Goal: Navigation & Orientation: Understand site structure

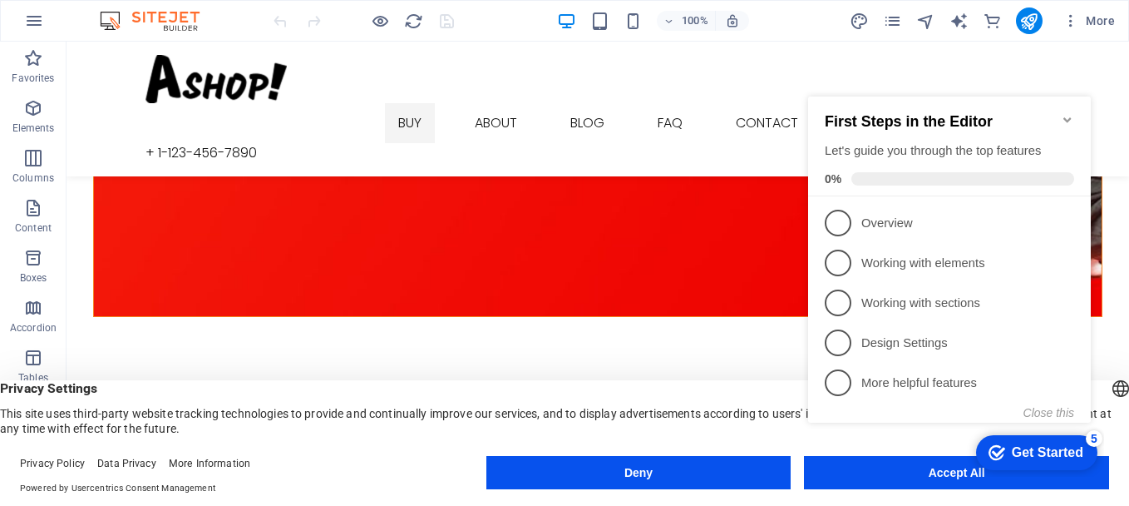
scroll to position [2367, 0]
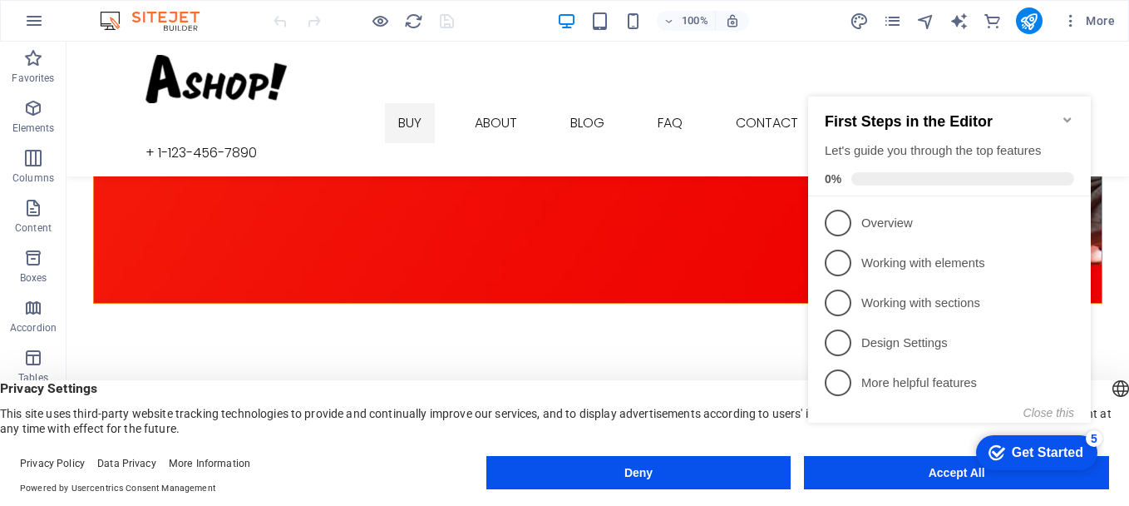
drag, startPoint x: 1121, startPoint y: 278, endPoint x: 1195, endPoint y: 428, distance: 167.7
click at [1061, 411] on button "Close this" at bounding box center [1049, 412] width 51 height 13
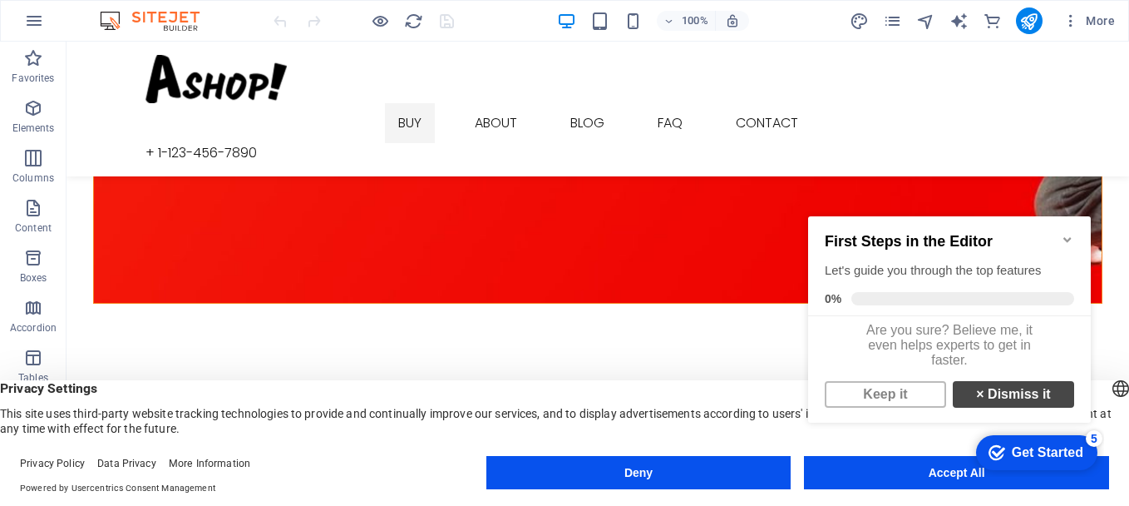
click at [1031, 402] on link "× Dismiss it" at bounding box center [1013, 394] width 121 height 27
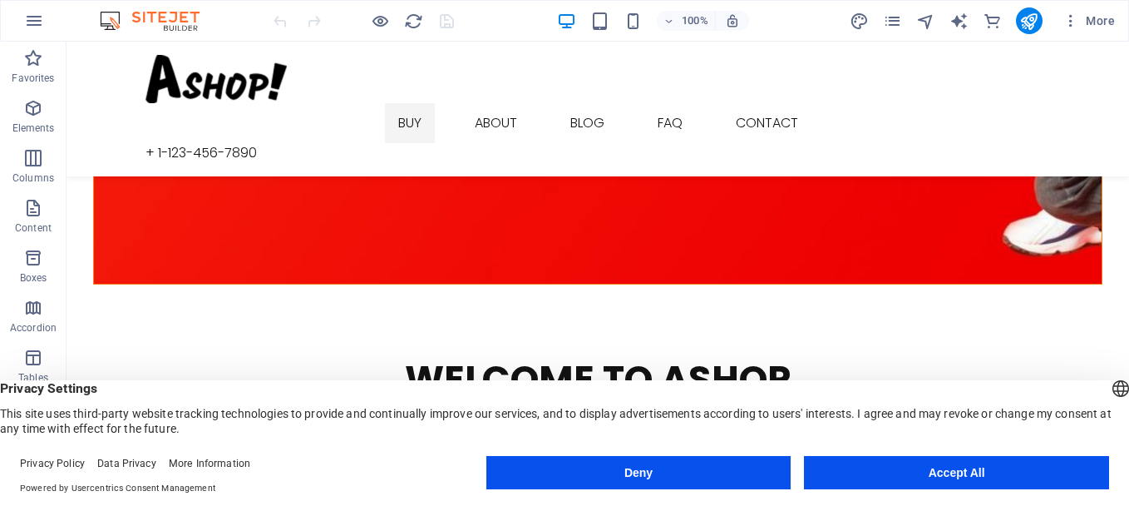
scroll to position [2392, 0]
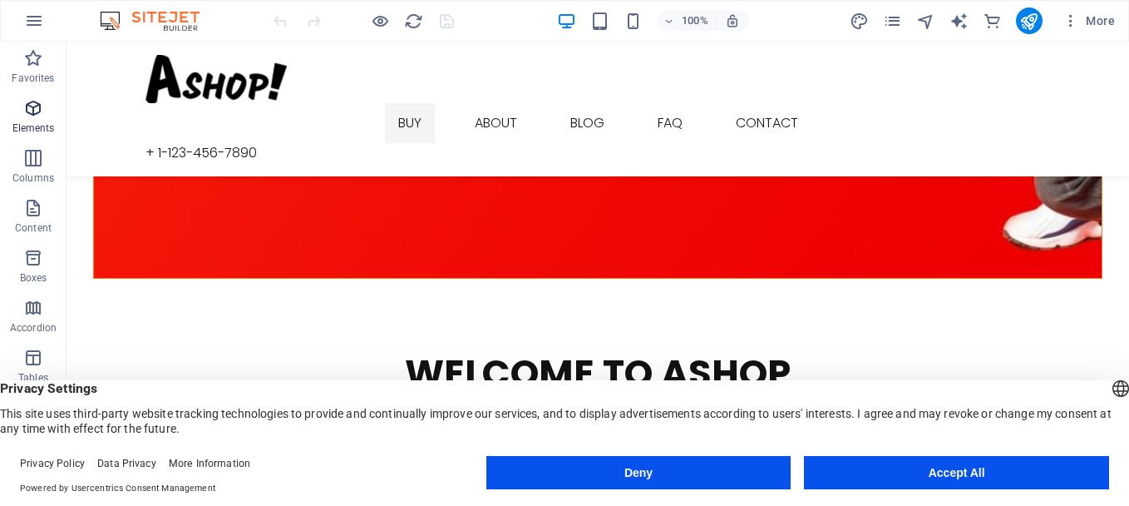
click at [47, 123] on p "Elements" at bounding box center [33, 127] width 42 height 13
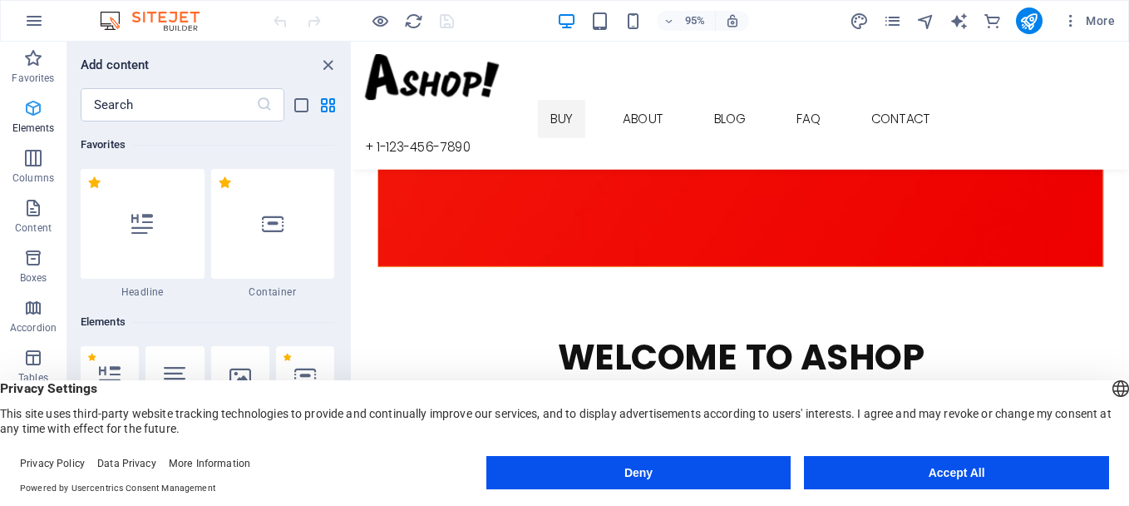
click at [47, 123] on p "Elements" at bounding box center [33, 127] width 42 height 13
click at [331, 64] on icon "close panel" at bounding box center [327, 65] width 19 height 19
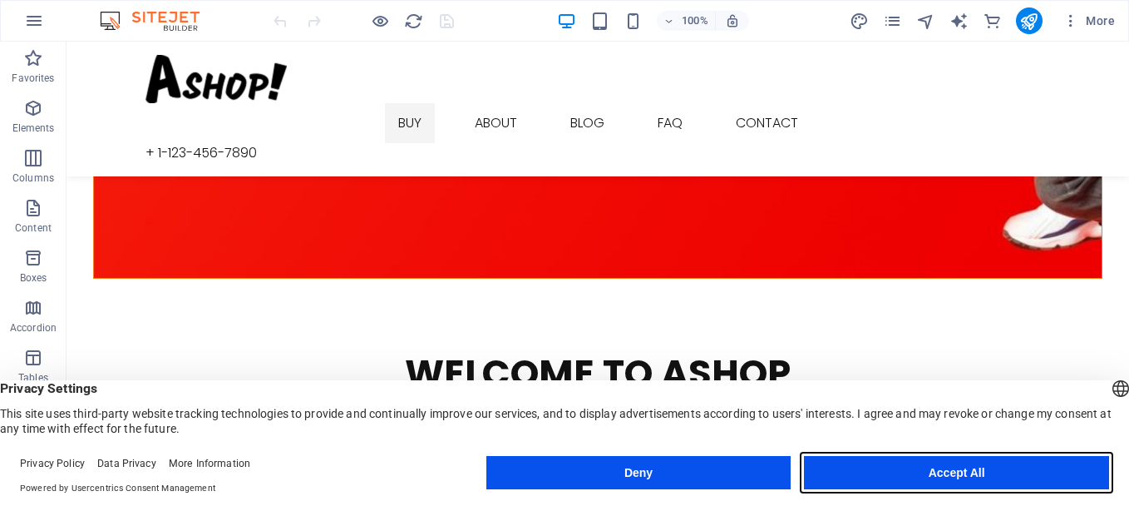
click at [861, 479] on button "Accept All" at bounding box center [956, 472] width 305 height 33
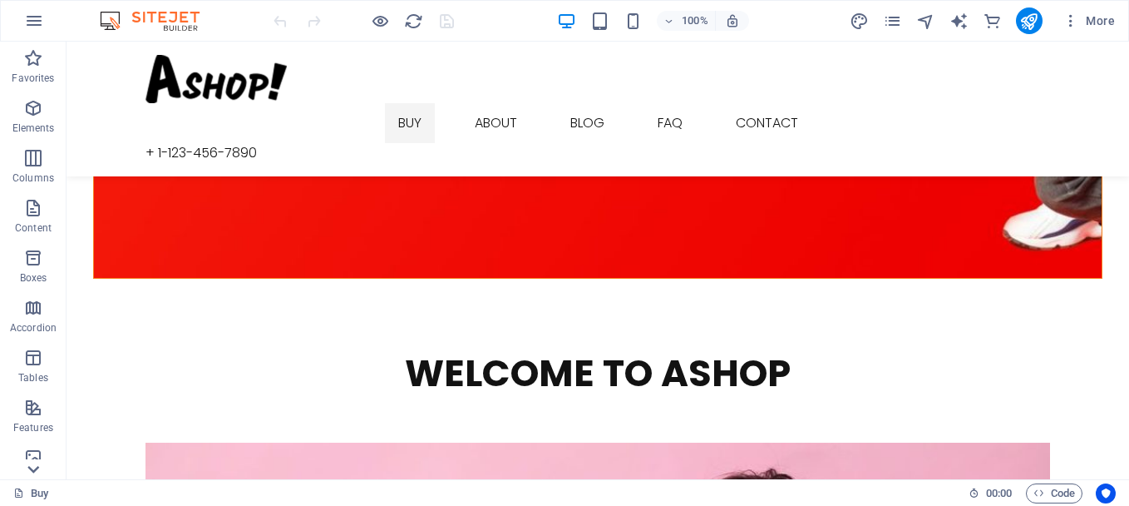
click at [33, 471] on icon at bounding box center [33, 469] width 12 height 7
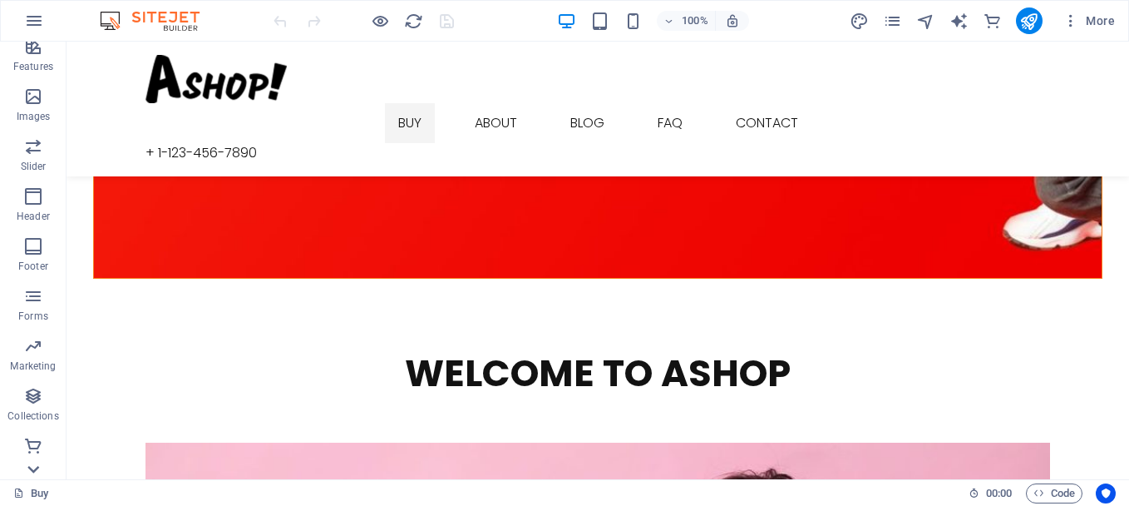
click at [33, 471] on icon at bounding box center [33, 469] width 12 height 7
click at [27, 456] on span "Commerce" at bounding box center [33, 456] width 67 height 40
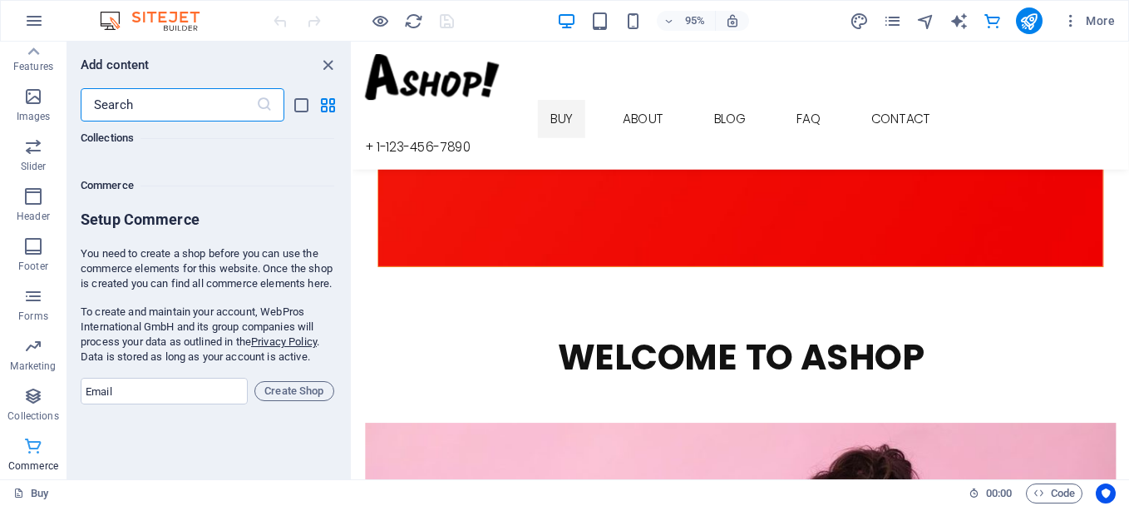
scroll to position [16025, 0]
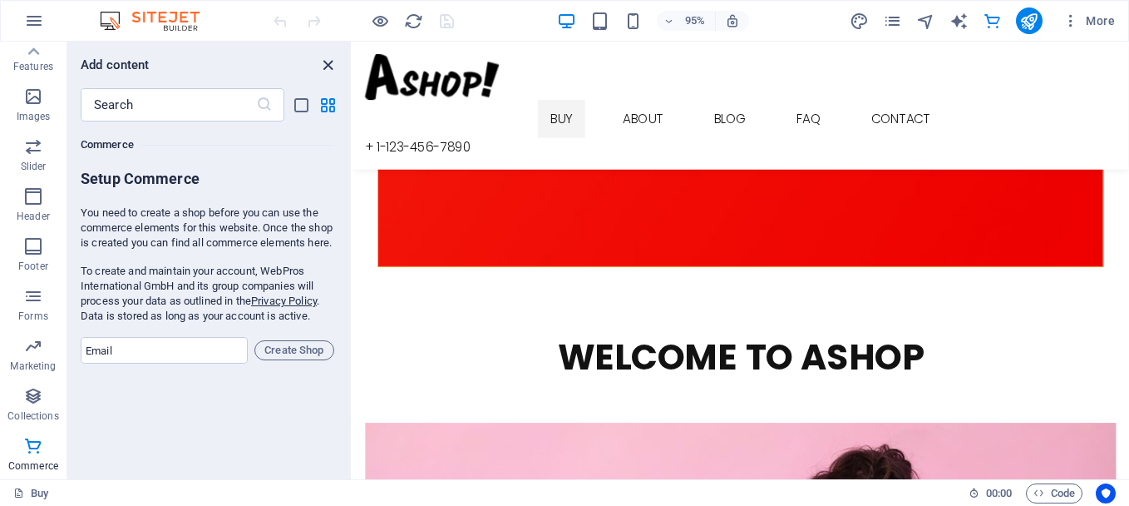
click at [329, 63] on icon "close panel" at bounding box center [327, 65] width 19 height 19
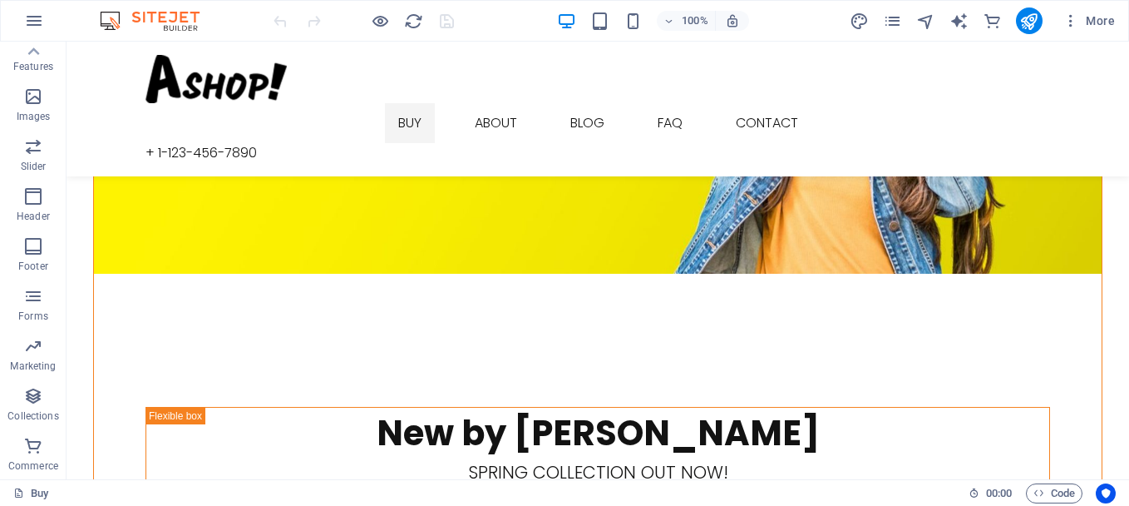
scroll to position [0, 0]
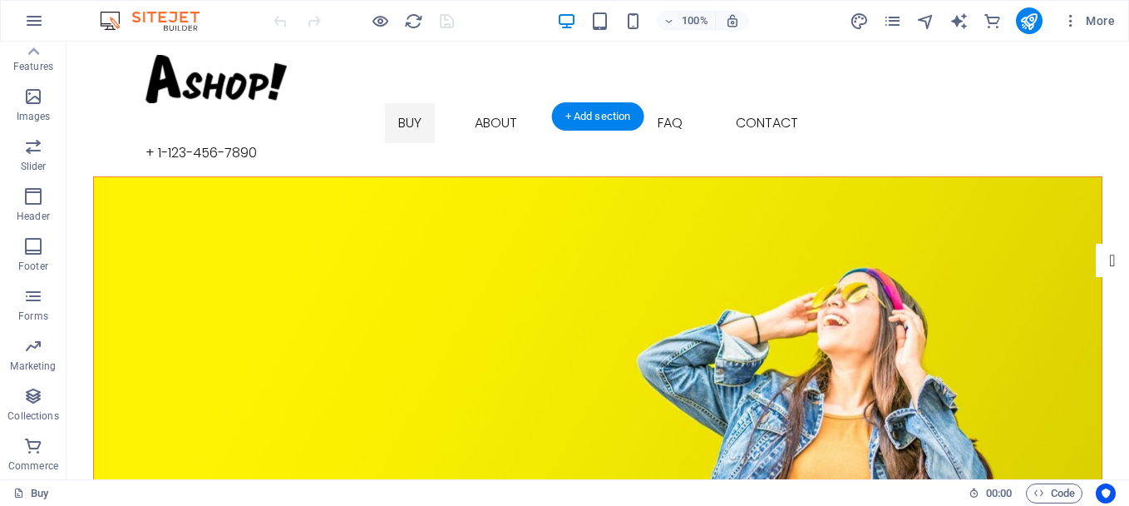
click at [481, 213] on figure at bounding box center [598, 370] width 1008 height 386
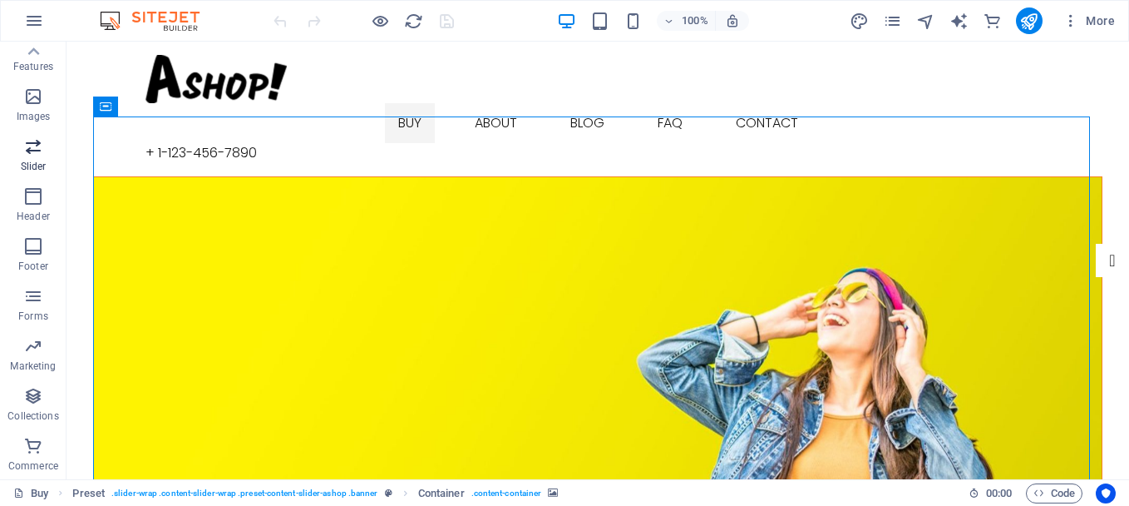
click at [35, 166] on p "Slider" at bounding box center [34, 166] width 26 height 13
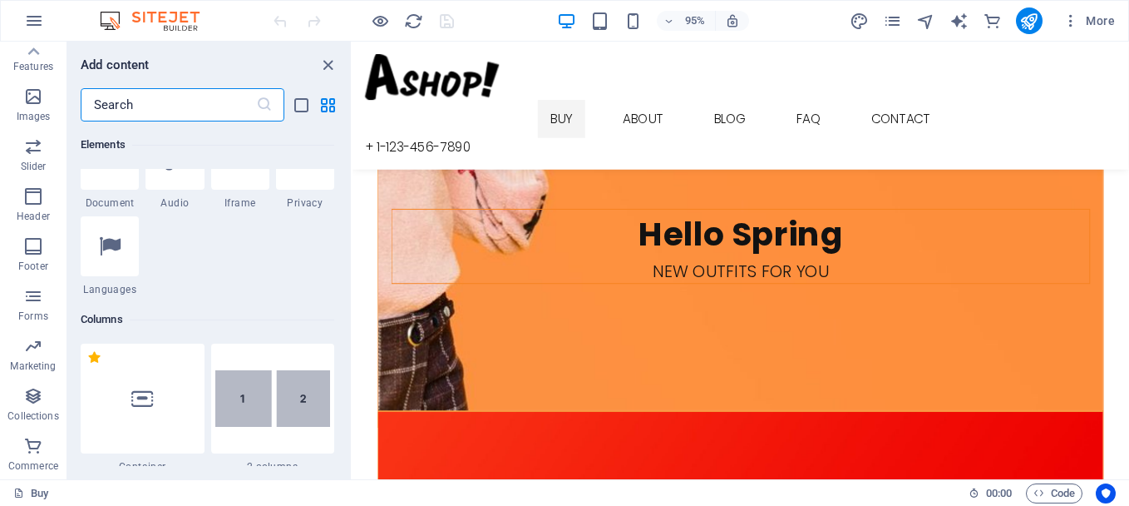
scroll to position [1777, 0]
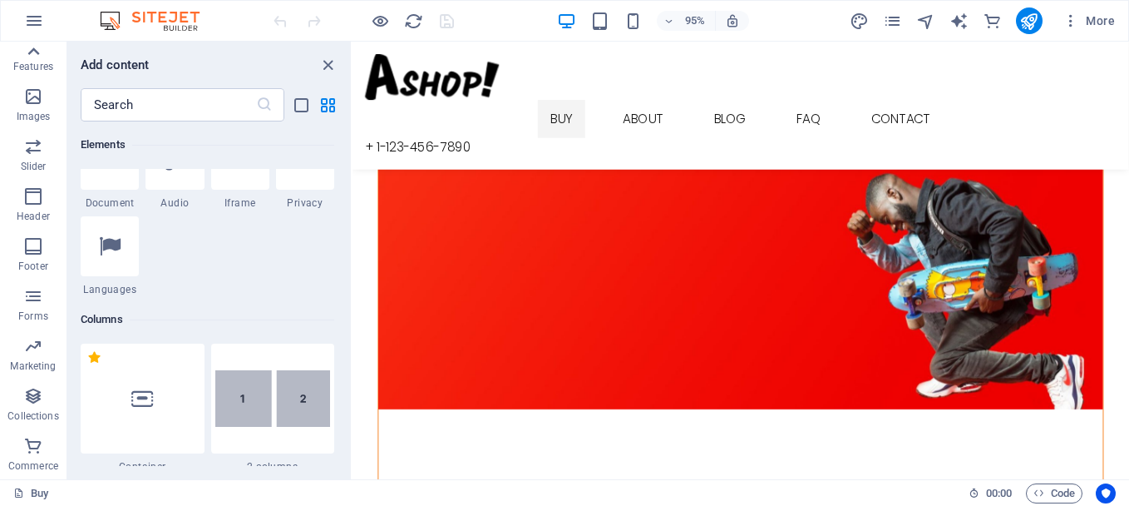
click at [34, 53] on icon at bounding box center [33, 51] width 23 height 23
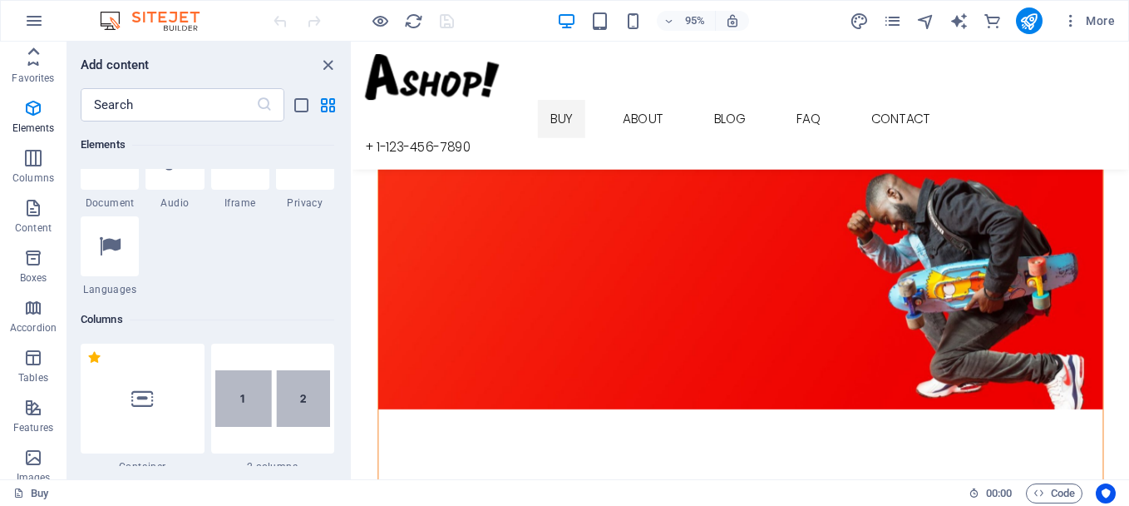
click at [34, 53] on icon at bounding box center [33, 51] width 23 height 23
click at [41, 110] on icon "button" at bounding box center [33, 108] width 20 height 20
click at [326, 65] on icon "close panel" at bounding box center [327, 65] width 19 height 19
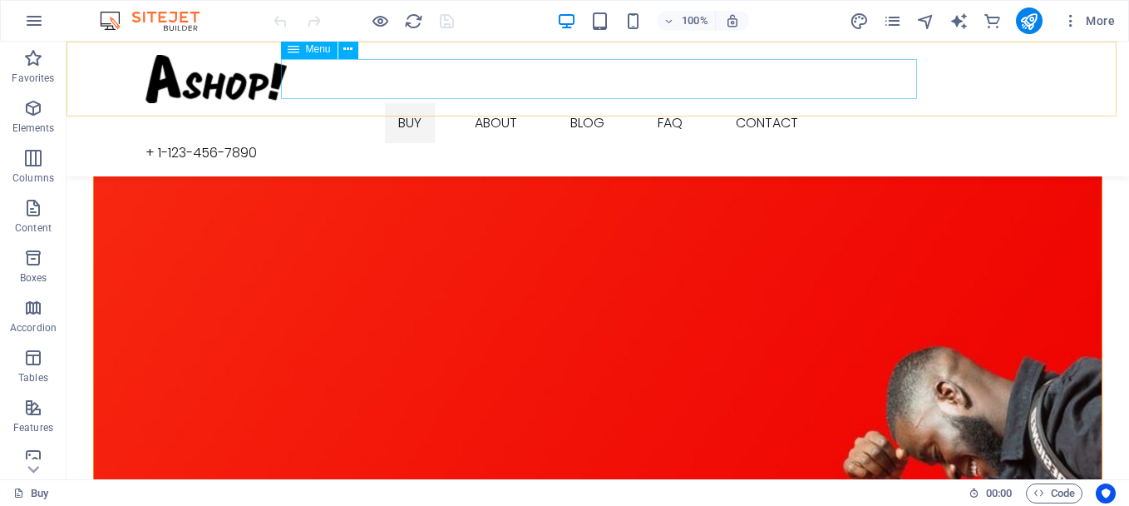
scroll to position [1805, 0]
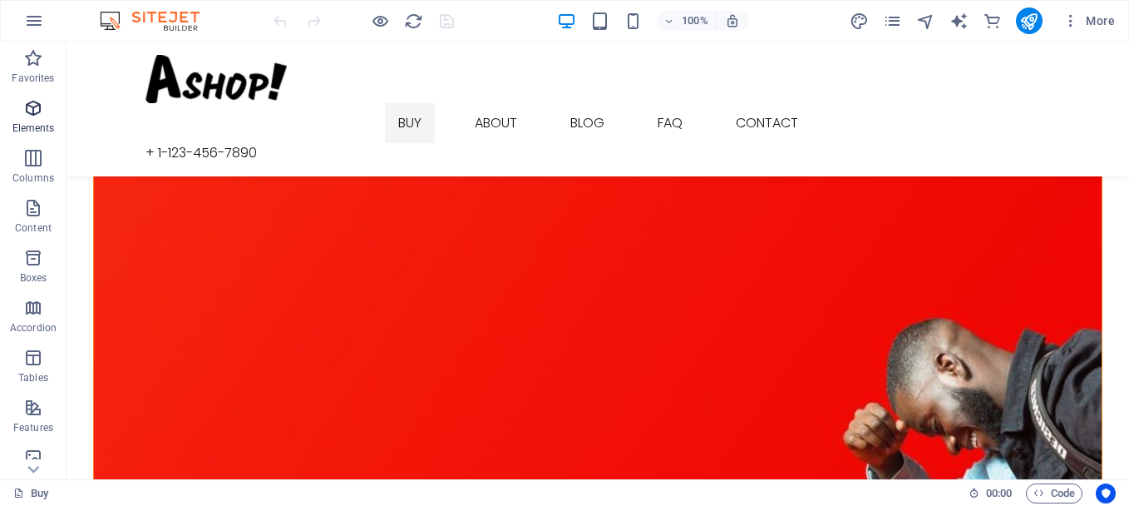
click at [37, 112] on icon "button" at bounding box center [33, 108] width 20 height 20
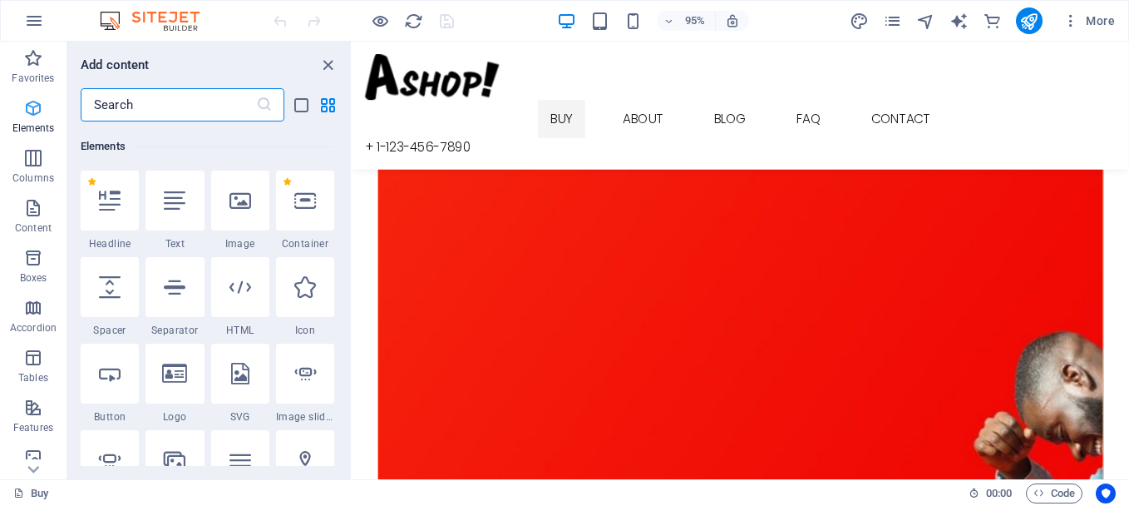
scroll to position [177, 0]
click at [326, 62] on icon "close panel" at bounding box center [327, 65] width 19 height 19
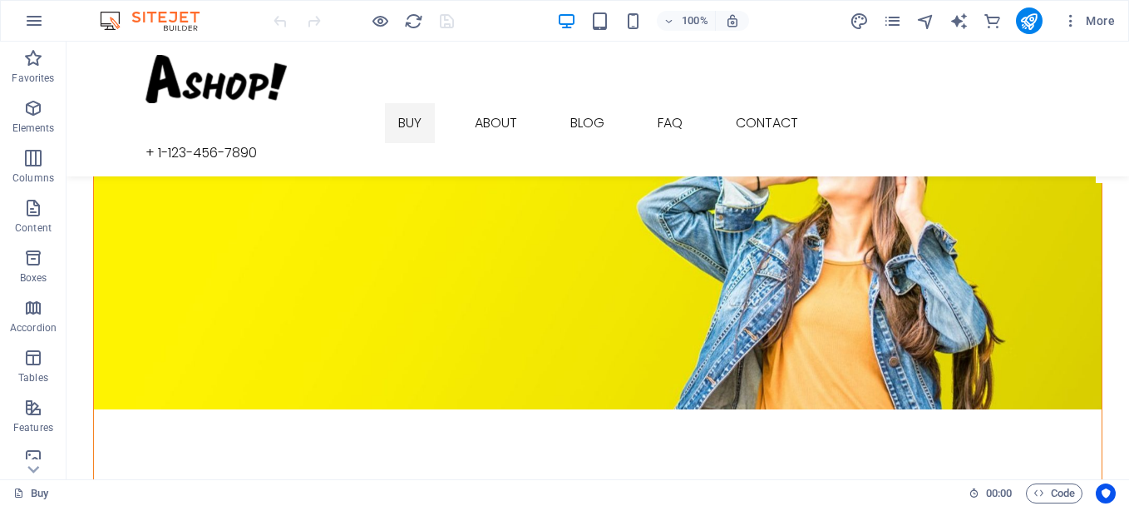
scroll to position [0, 0]
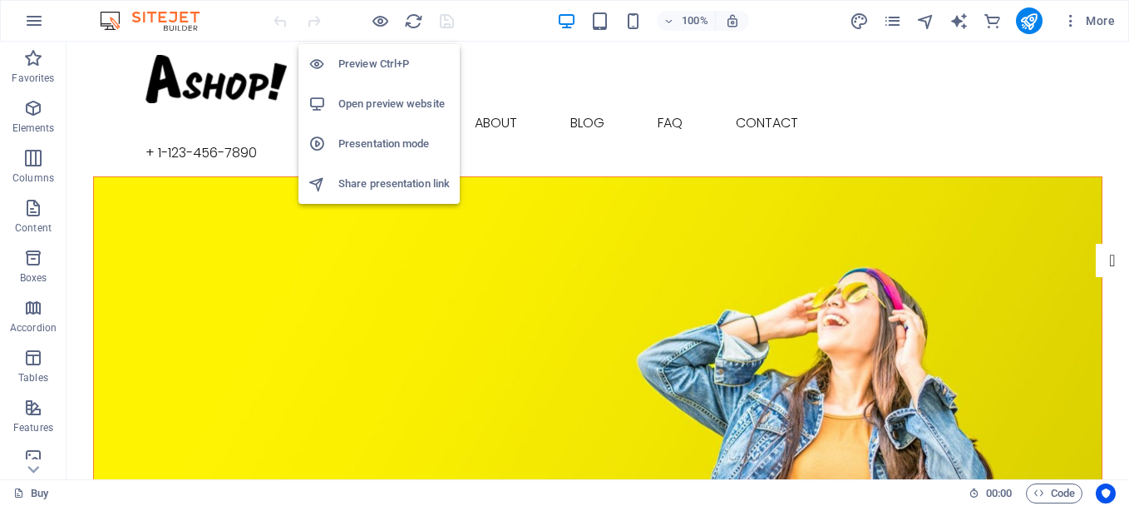
click at [373, 66] on h6 "Preview Ctrl+P" at bounding box center [393, 64] width 111 height 20
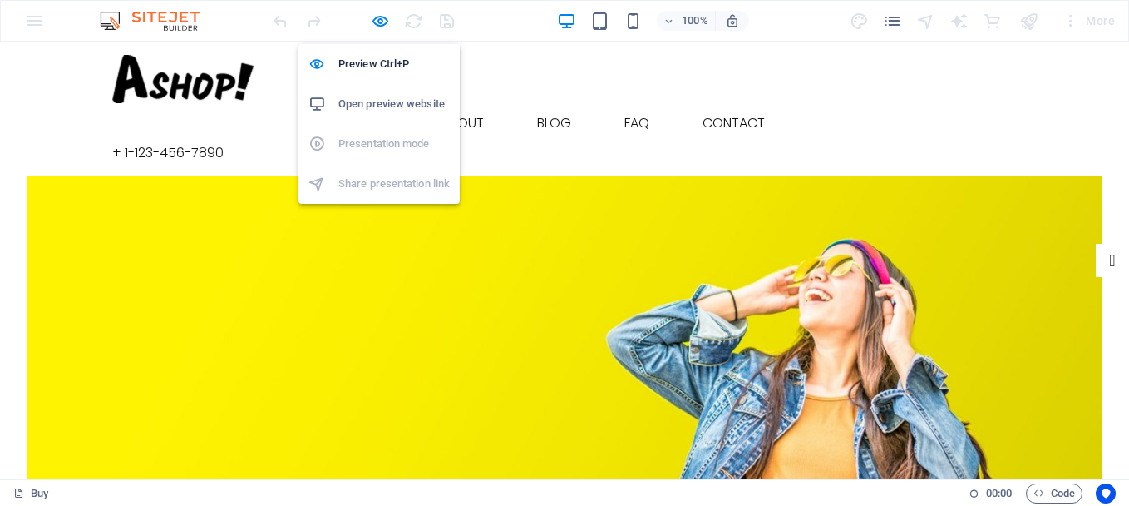
click at [371, 100] on h6 "Open preview website" at bounding box center [393, 104] width 111 height 20
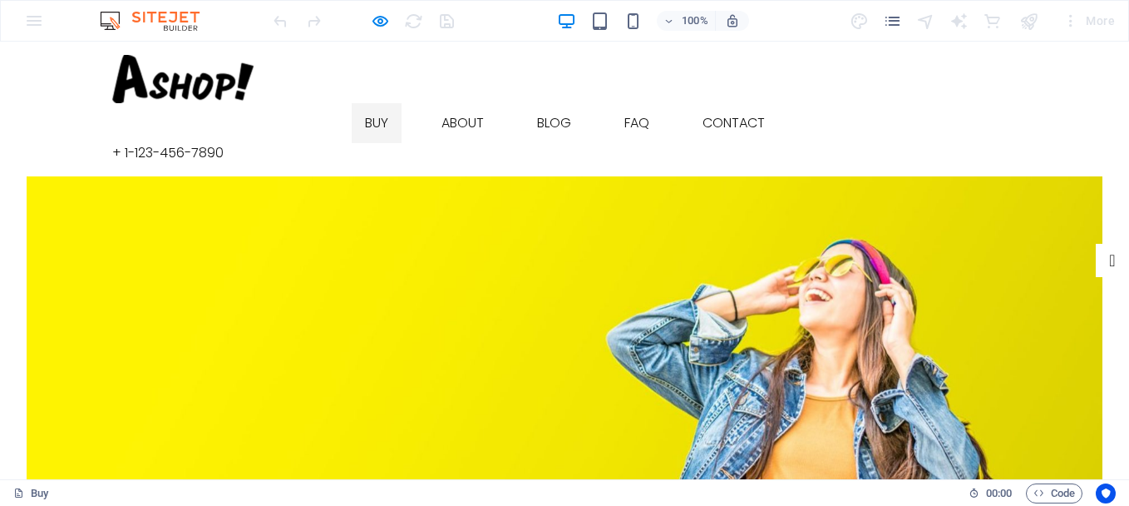
click at [42, 22] on div "100% More" at bounding box center [565, 21] width 1128 height 40
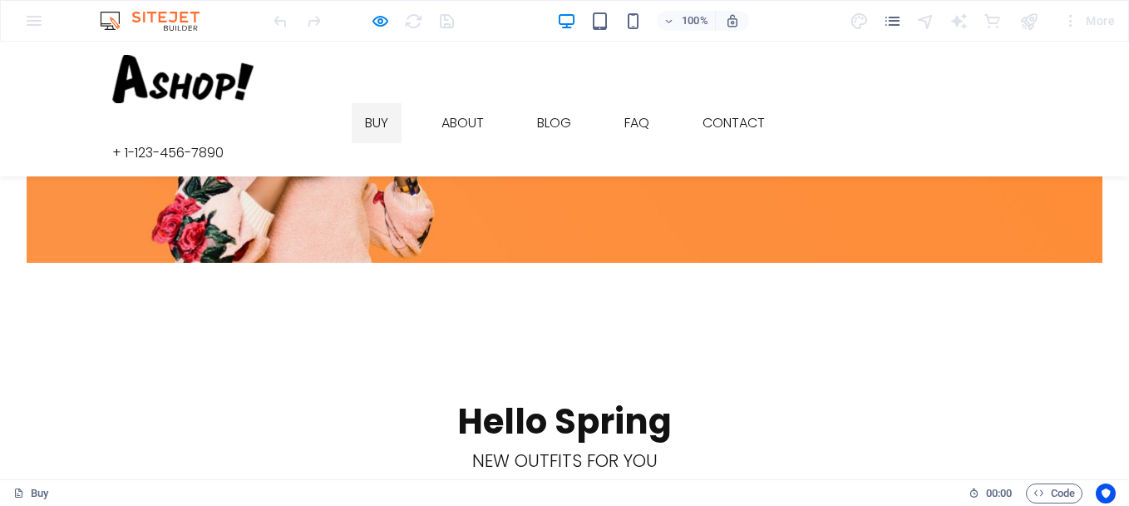
scroll to position [990, 0]
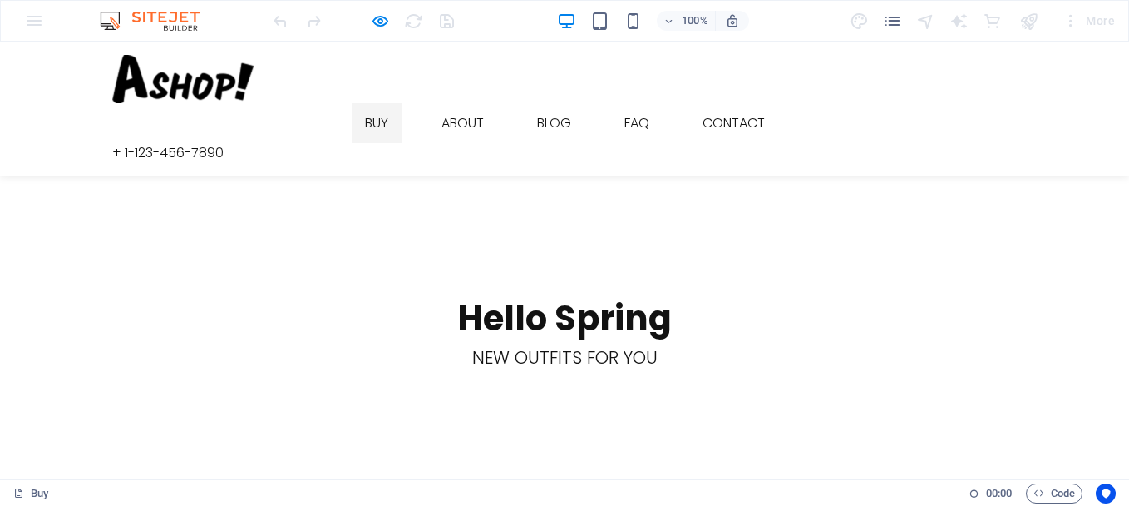
click at [36, 29] on div "100% More" at bounding box center [565, 21] width 1128 height 40
click at [35, 29] on div "100% More" at bounding box center [565, 21] width 1128 height 40
click at [165, 17] on img at bounding box center [158, 21] width 125 height 20
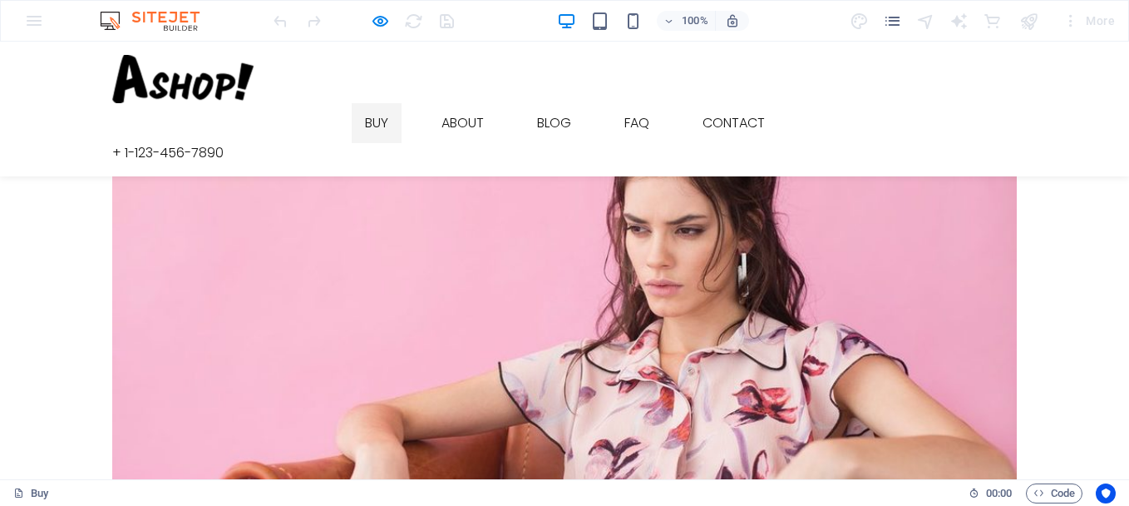
scroll to position [1596, 0]
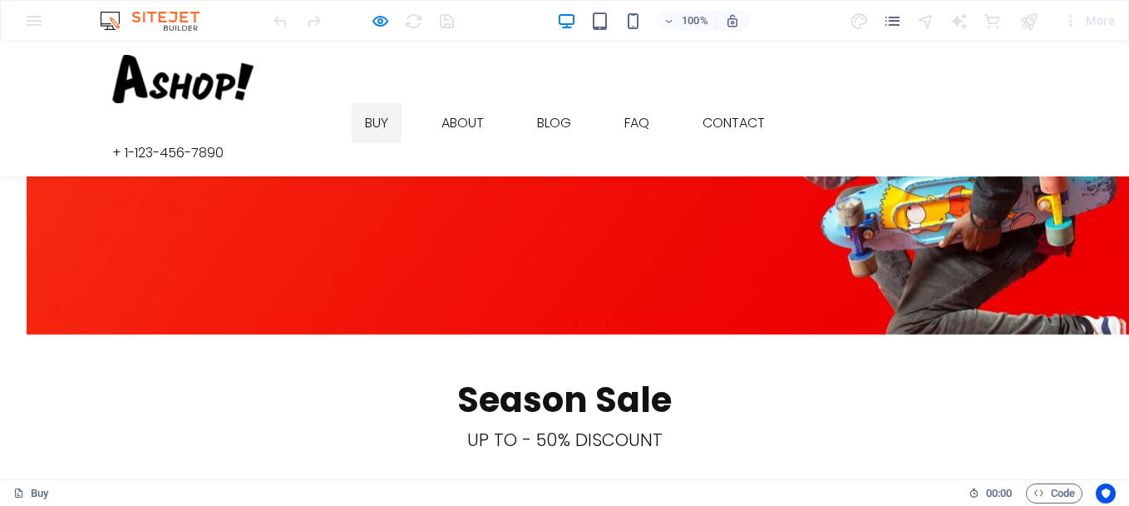
click at [178, 28] on img at bounding box center [158, 21] width 125 height 20
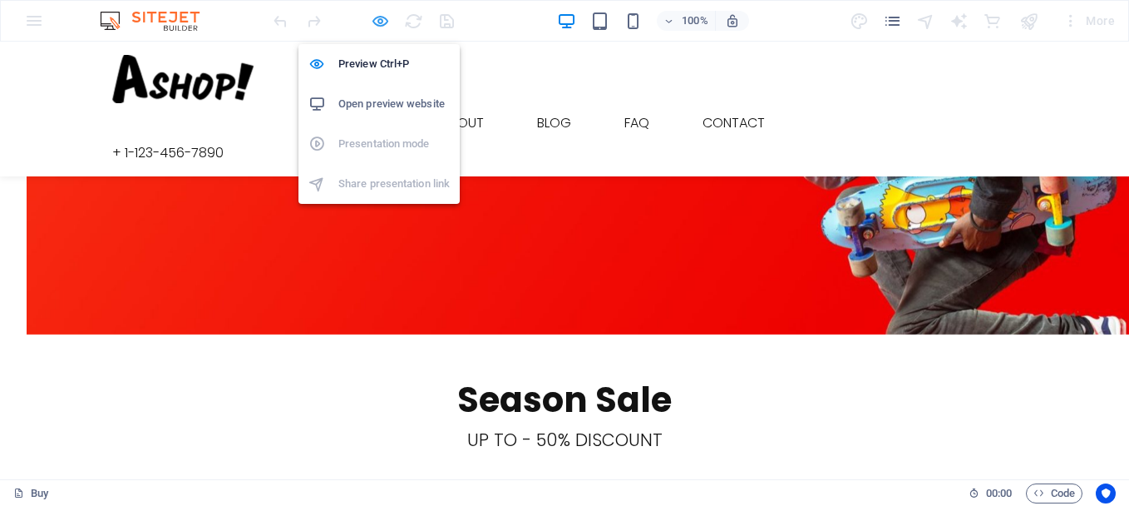
click at [377, 26] on icon "button" at bounding box center [380, 21] width 19 height 19
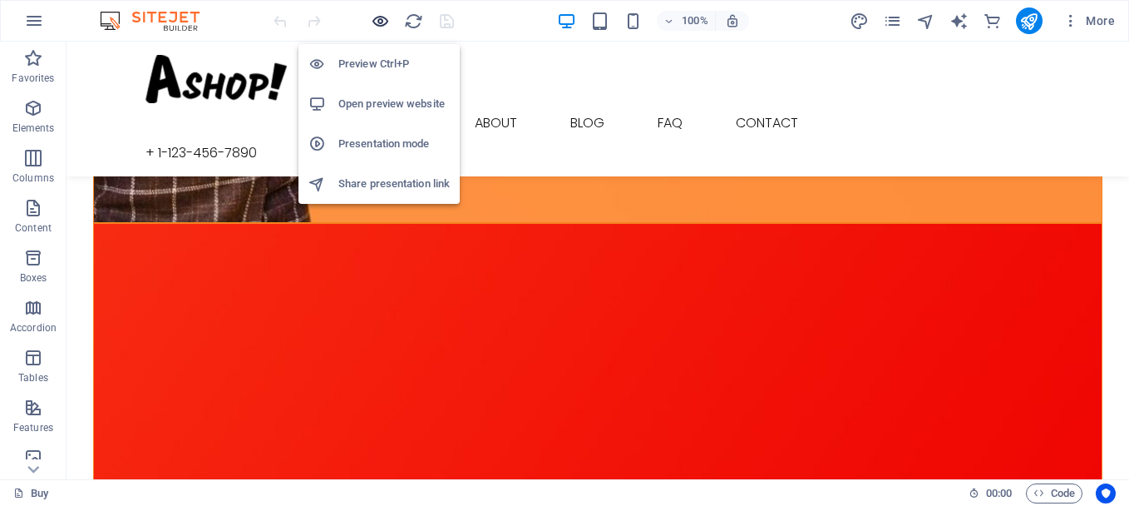
scroll to position [1722, 0]
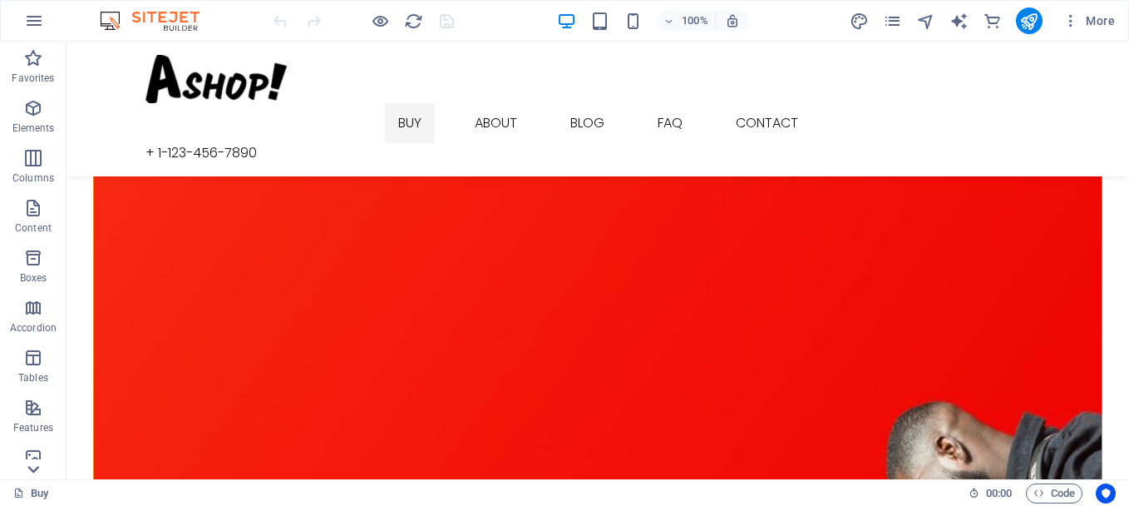
click at [36, 467] on icon at bounding box center [33, 468] width 23 height 23
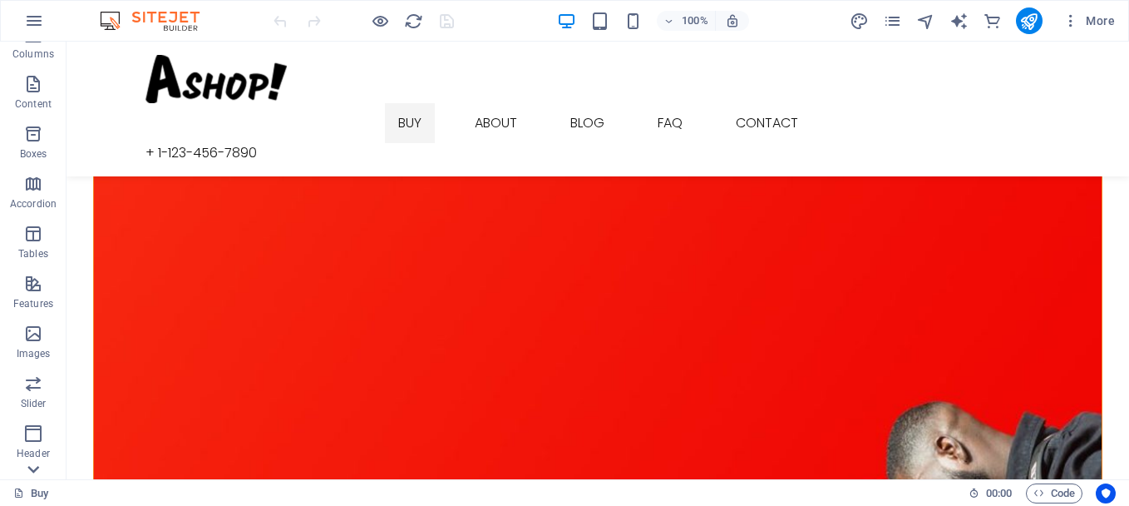
click at [36, 467] on icon at bounding box center [33, 468] width 23 height 23
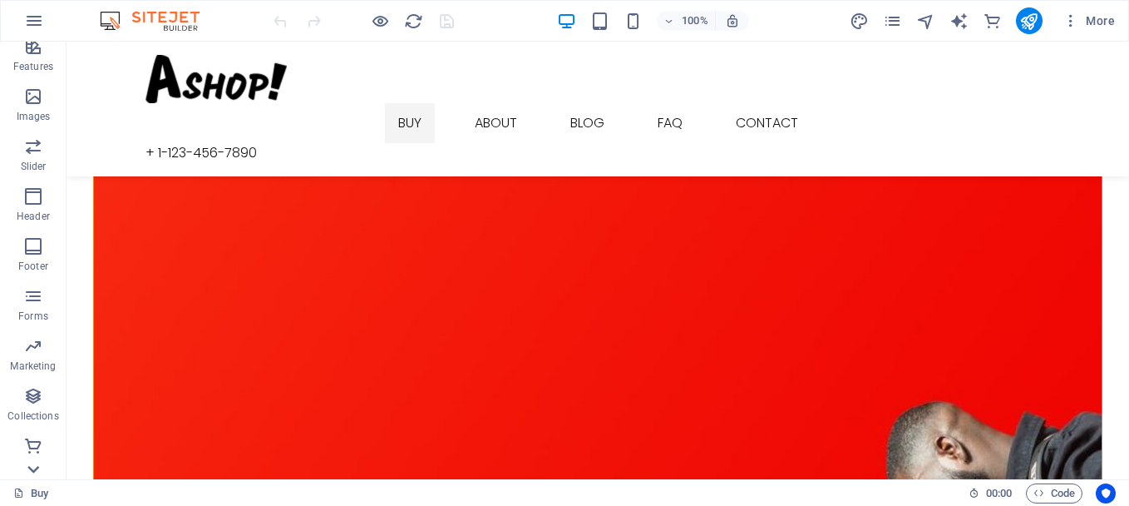
click at [36, 467] on icon at bounding box center [33, 468] width 23 height 23
click at [36, 467] on p "Commerce" at bounding box center [33, 465] width 50 height 13
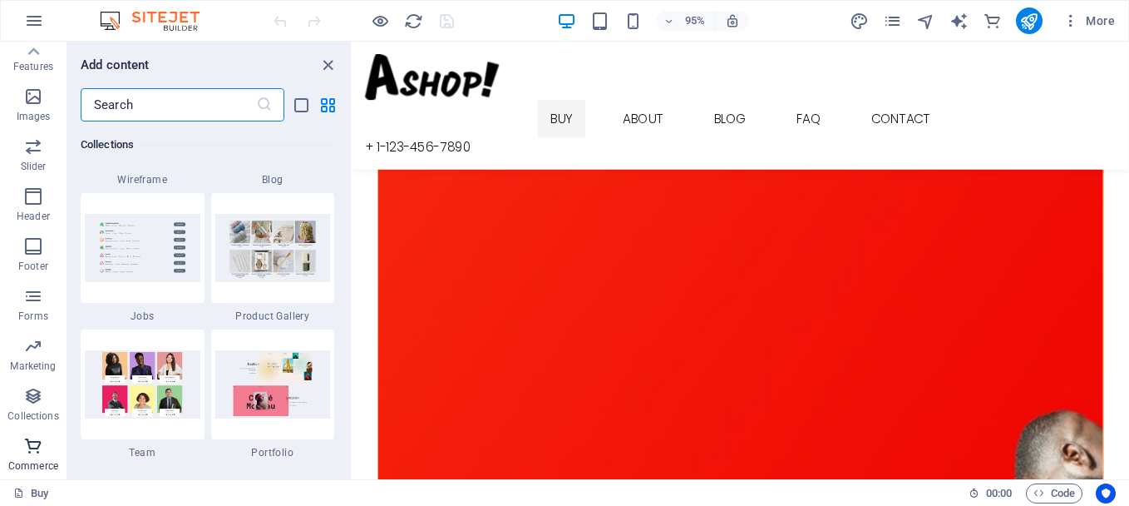
scroll to position [16025, 0]
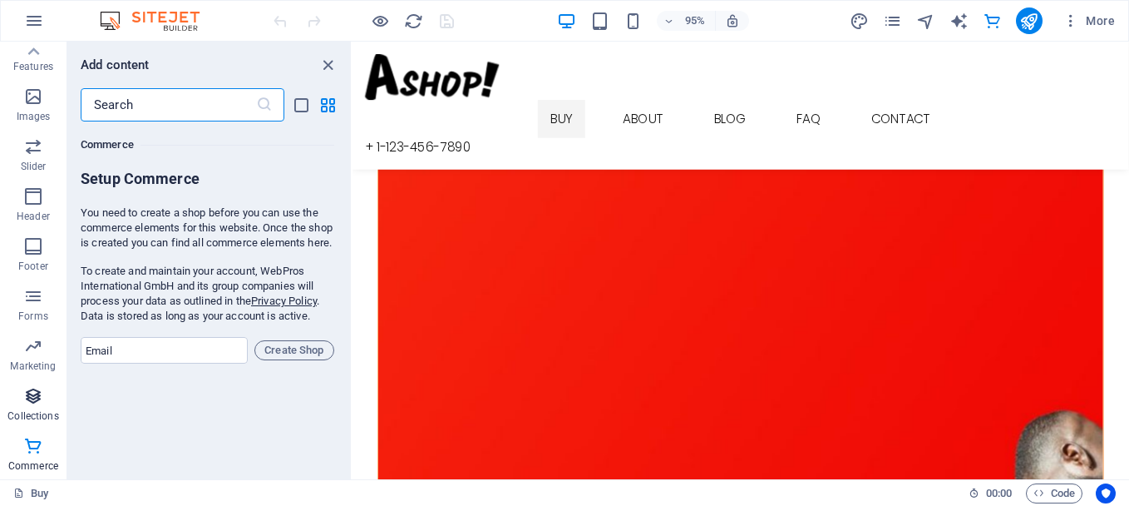
click at [32, 414] on p "Collections" at bounding box center [32, 415] width 51 height 13
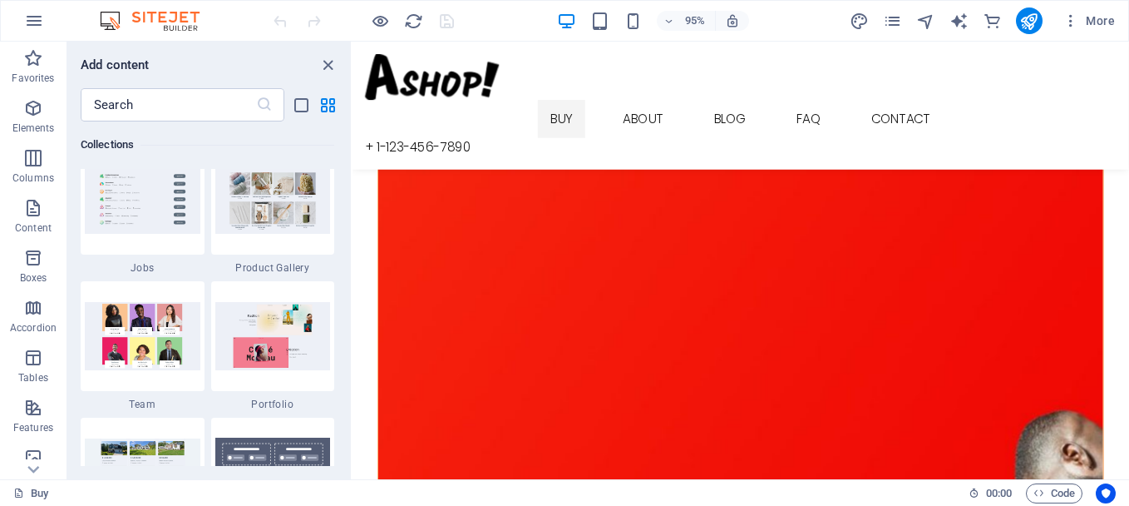
scroll to position [15381, 0]
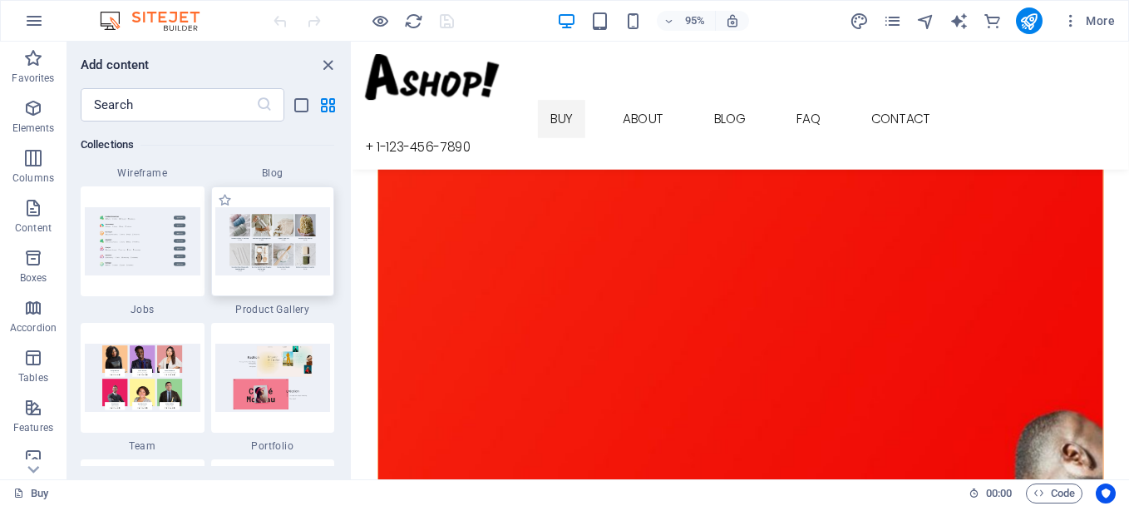
click at [278, 271] on img at bounding box center [273, 240] width 116 height 67
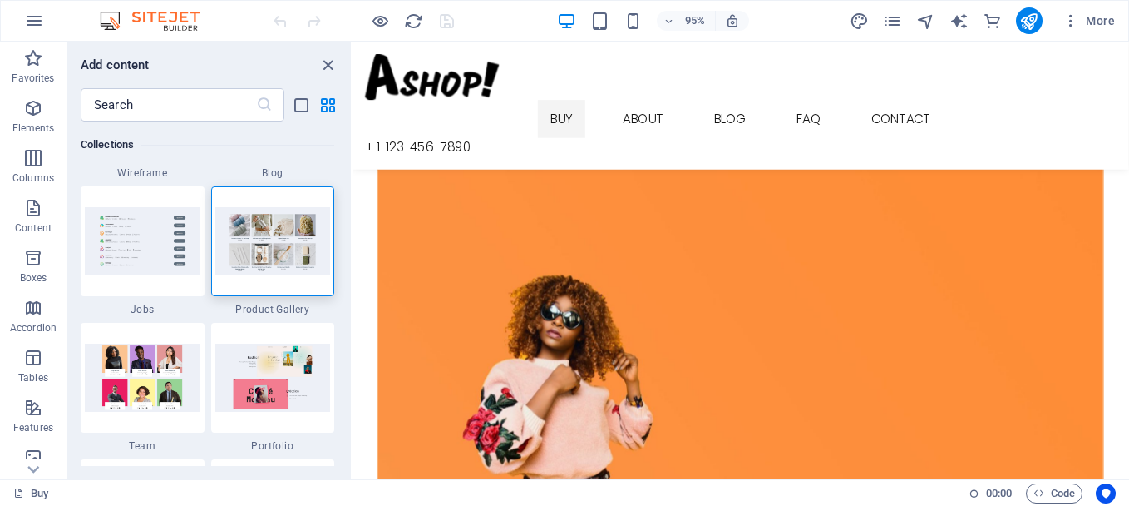
scroll to position [782, 0]
